Goal: Find specific page/section: Find specific page/section

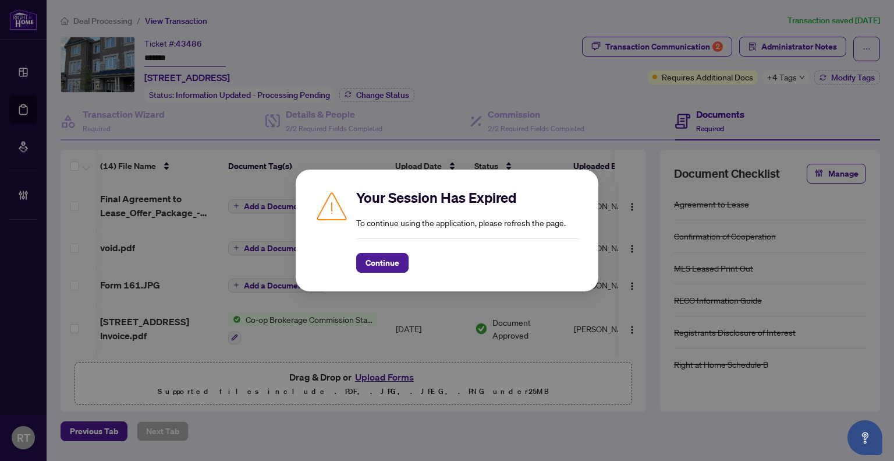
scroll to position [491, 49]
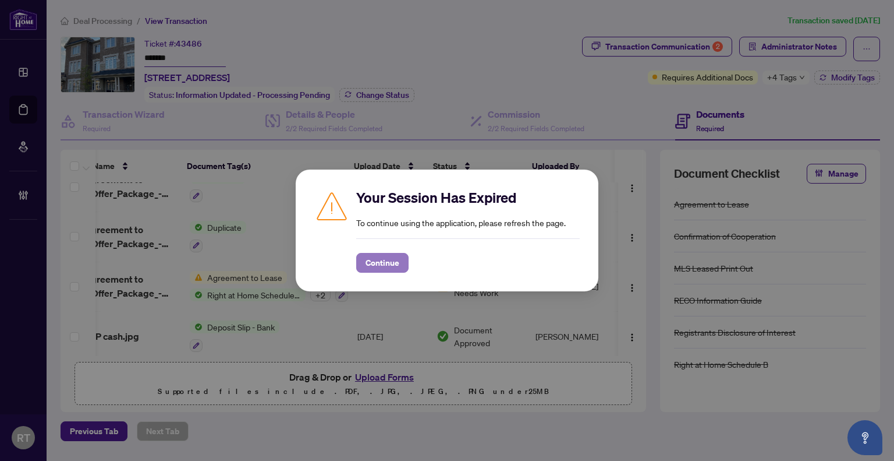
click at [377, 263] on span "Continue" at bounding box center [383, 262] width 34 height 19
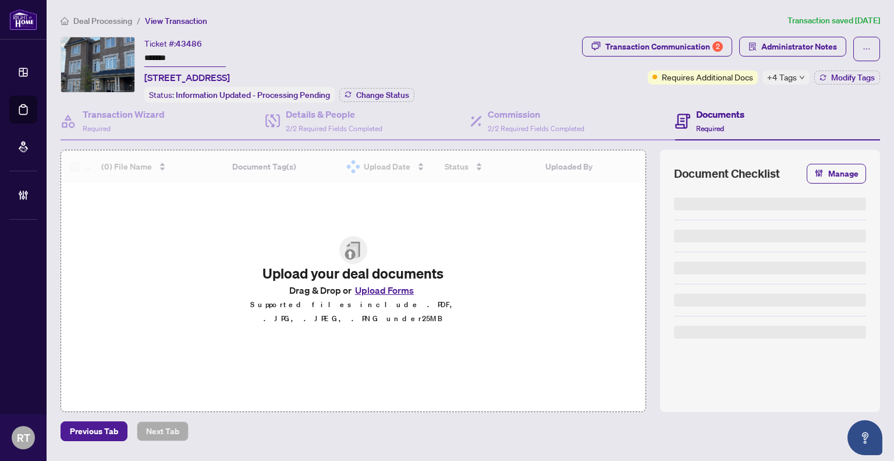
click at [101, 21] on span "Deal Processing" at bounding box center [102, 21] width 59 height 10
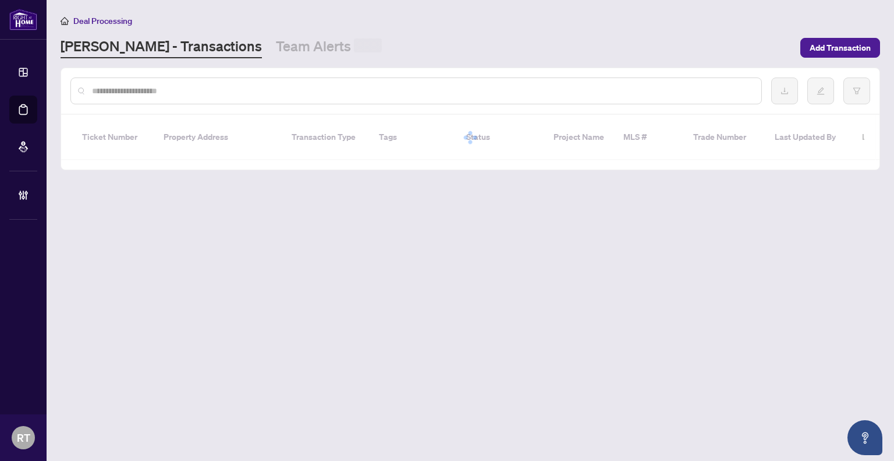
click at [174, 90] on input "text" at bounding box center [422, 90] width 660 height 13
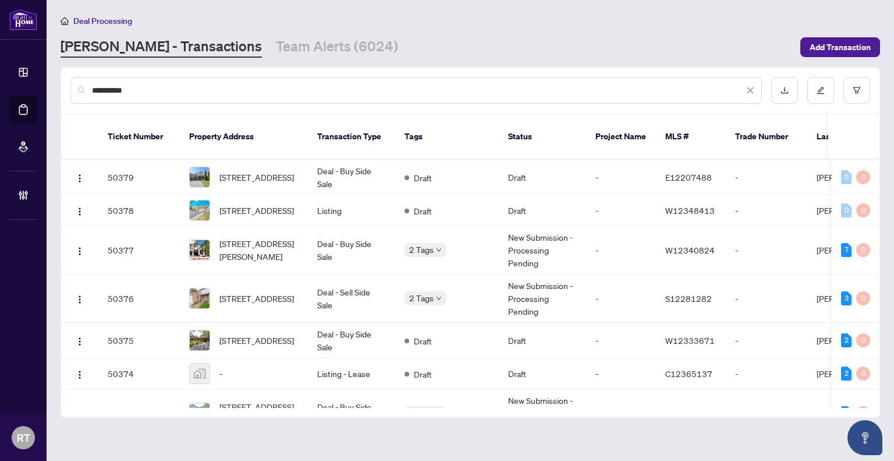
type input "**********"
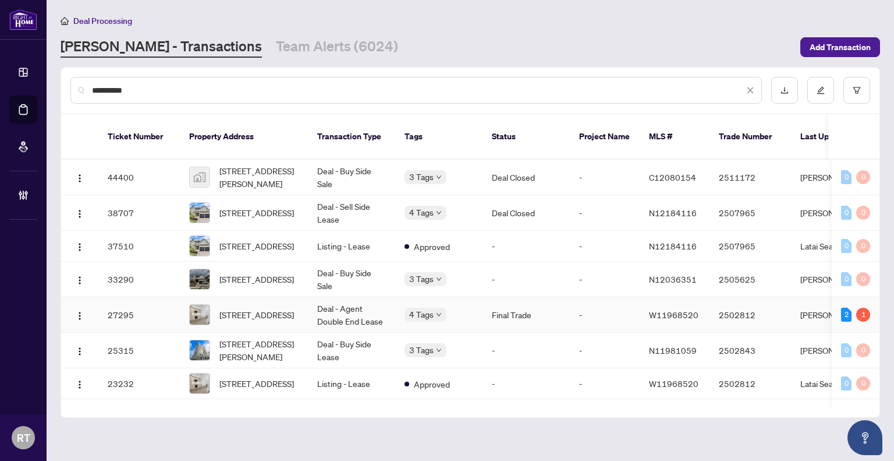
scroll to position [38, 0]
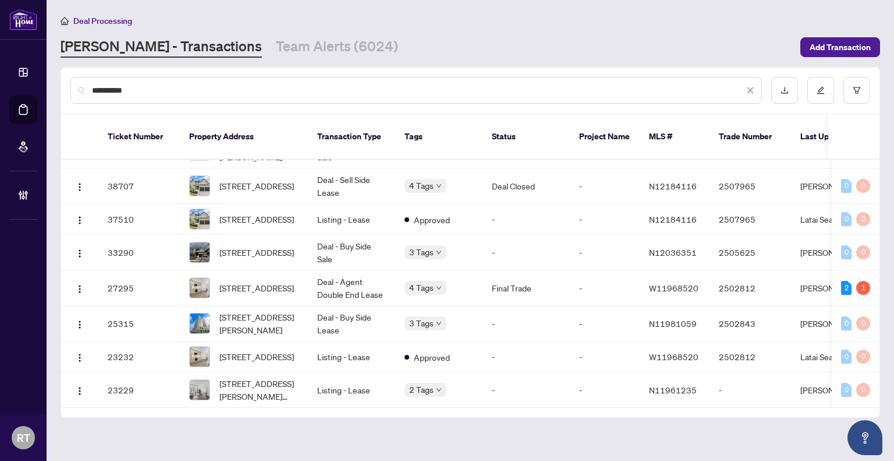
click at [316, 94] on input "**********" at bounding box center [418, 90] width 652 height 13
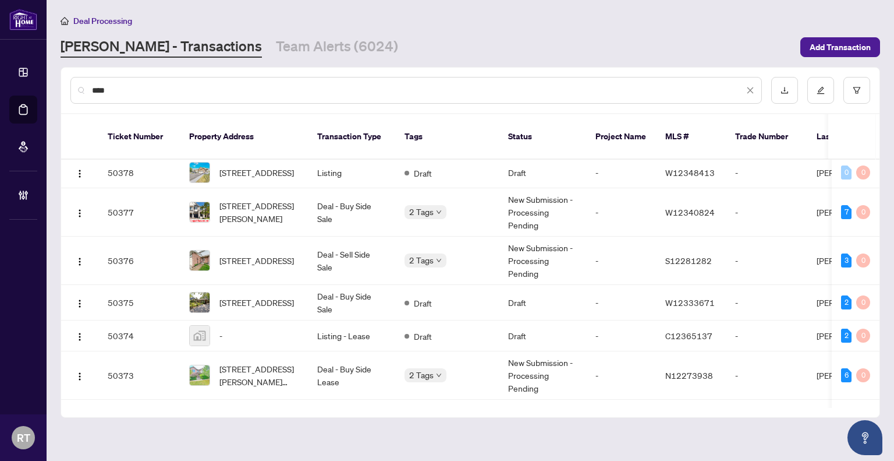
scroll to position [0, 0]
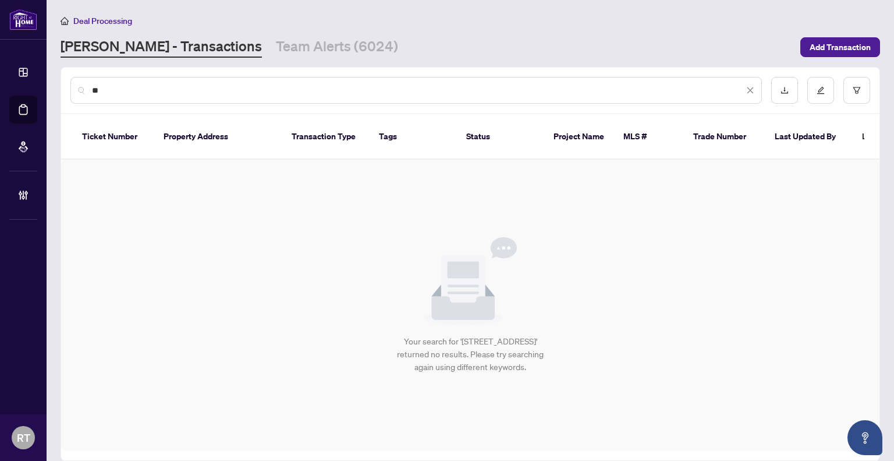
type input "*"
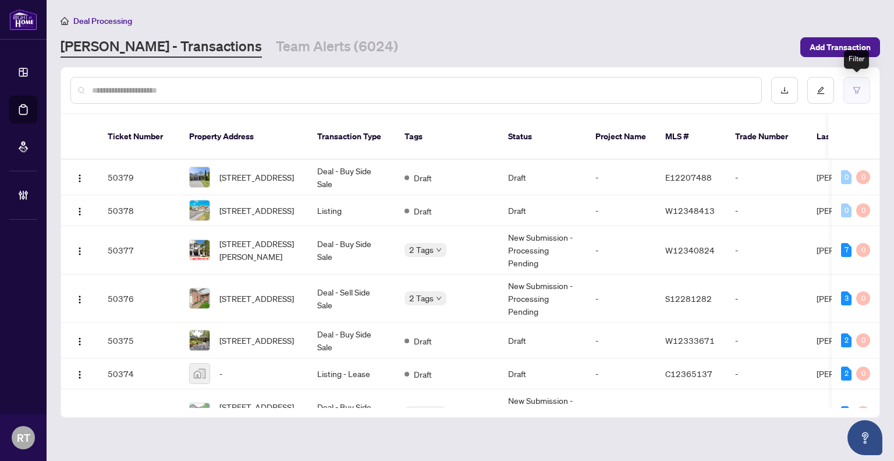
click at [845, 90] on button "button" at bounding box center [857, 90] width 27 height 27
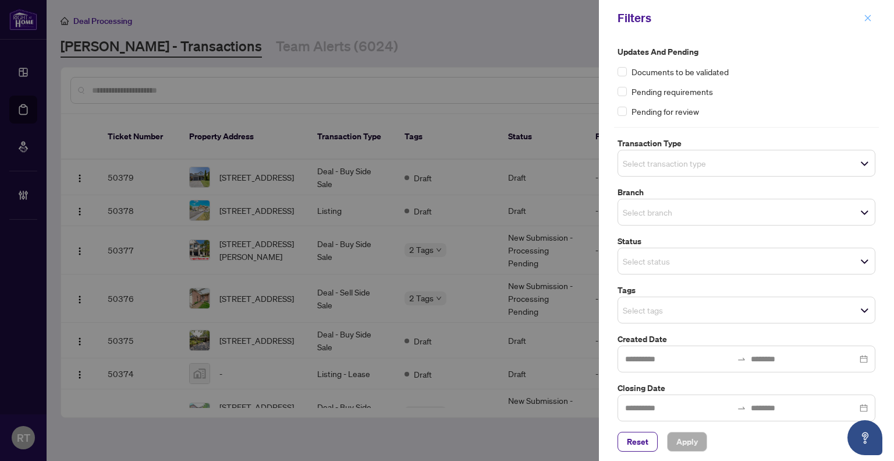
click at [867, 16] on icon "close" at bounding box center [868, 18] width 8 height 8
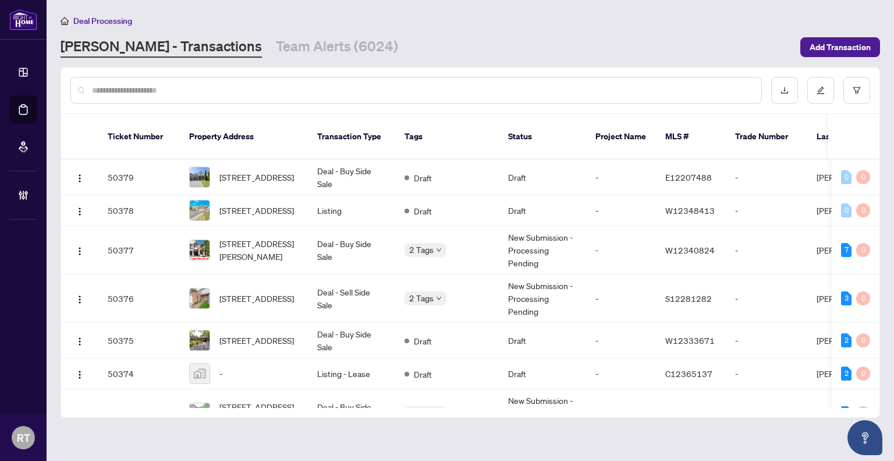
click at [383, 4] on main "Deal Processing RAHR - Transactions Team Alerts (6024) Add Transaction Ticket N…" at bounding box center [471, 230] width 848 height 461
